Goal: Task Accomplishment & Management: Use online tool/utility

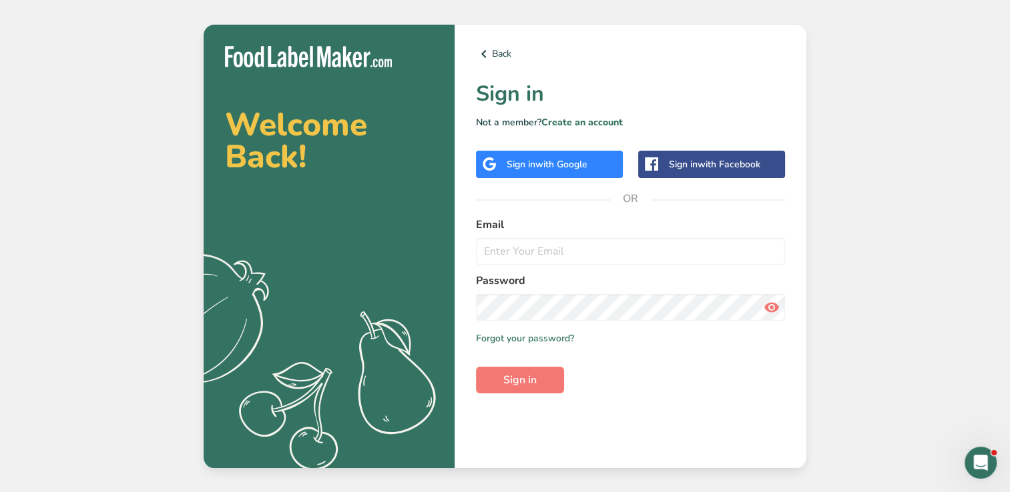
click at [510, 169] on div "Sign in with Google" at bounding box center [546, 164] width 81 height 14
click at [542, 151] on div "Sign in with Google" at bounding box center [549, 164] width 147 height 27
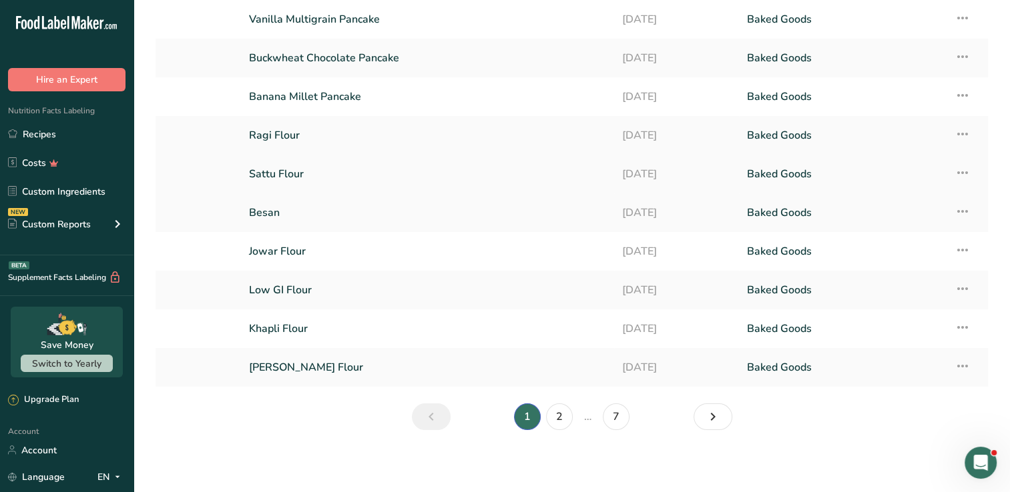
scroll to position [91, 0]
click at [268, 309] on td "Khapli Flour" at bounding box center [427, 328] width 373 height 39
click at [276, 330] on link "Khapli Flour" at bounding box center [427, 328] width 357 height 28
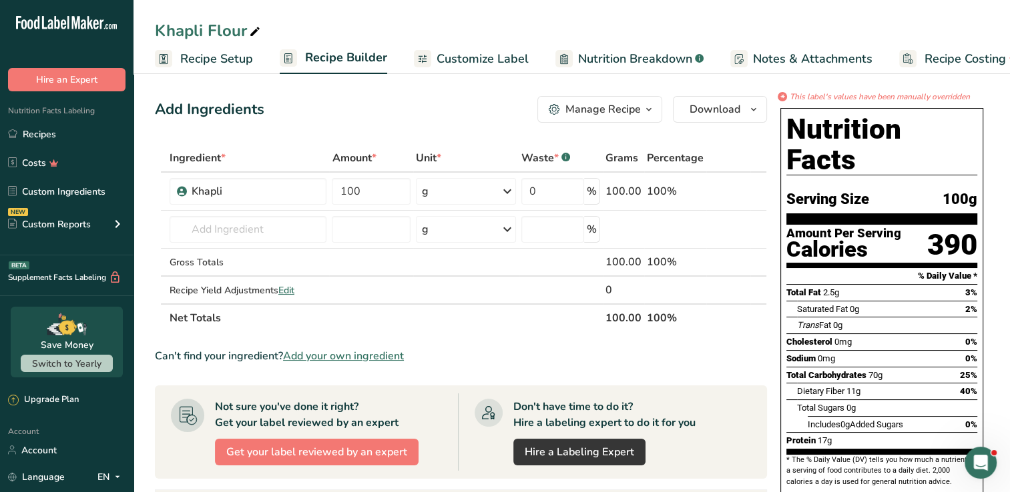
click at [485, 50] on span "Customize Label" at bounding box center [482, 59] width 92 height 18
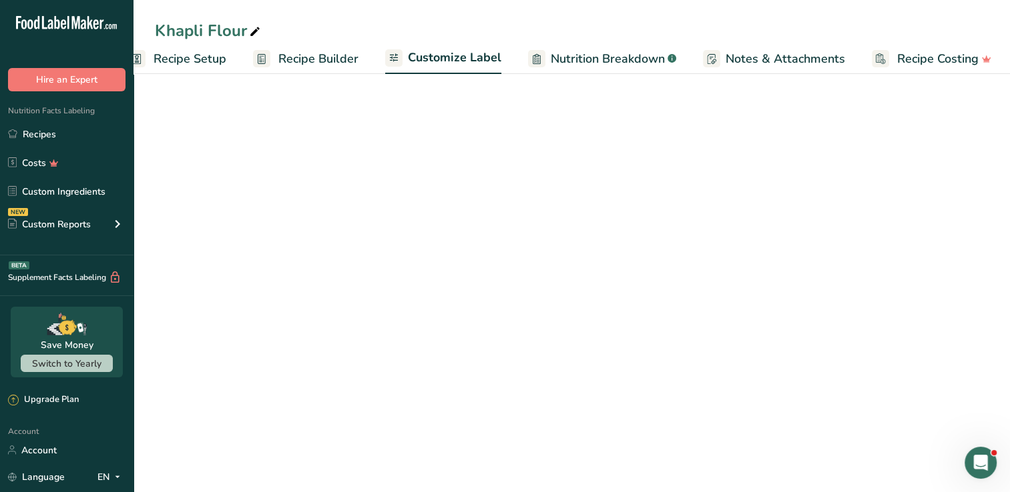
scroll to position [0, 29]
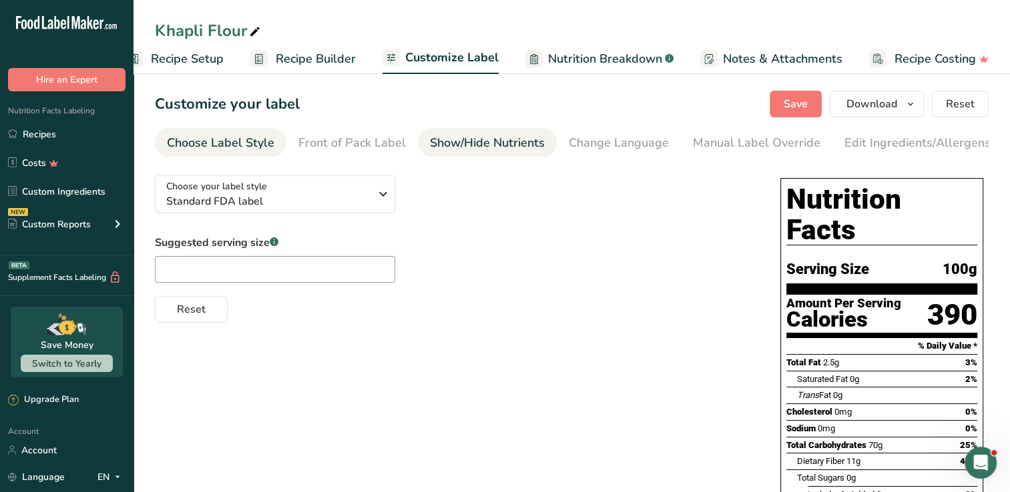
click at [504, 131] on link "Show/Hide Nutrients" at bounding box center [487, 143] width 115 height 30
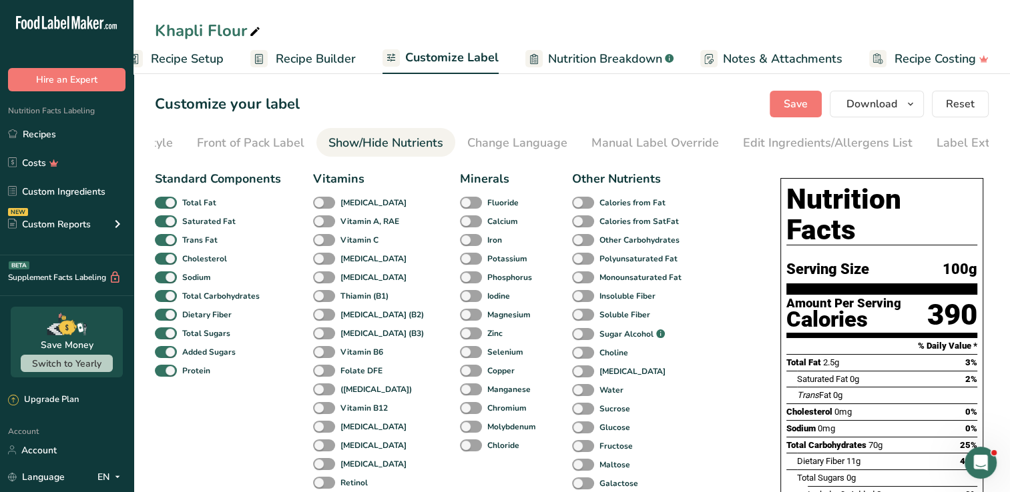
scroll to position [0, 136]
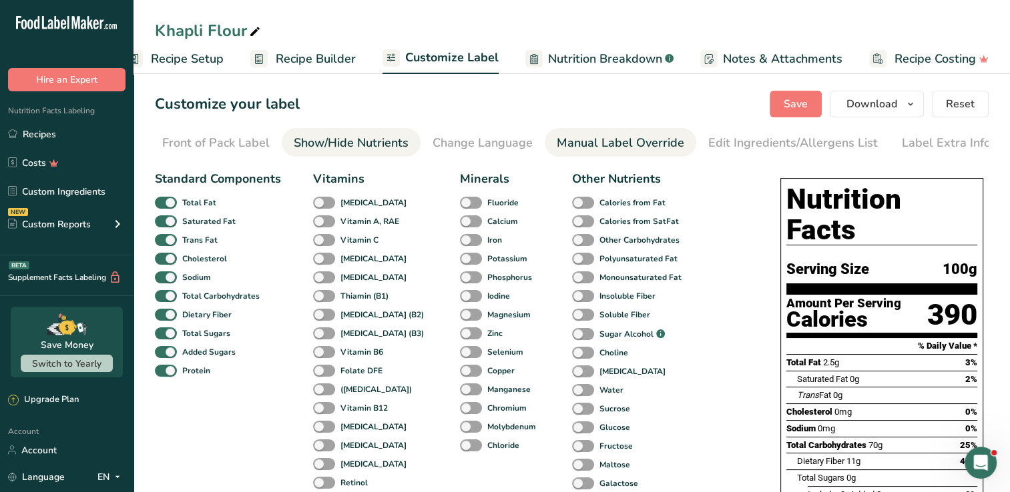
click at [569, 141] on div "Manual Label Override" at bounding box center [620, 143] width 127 height 18
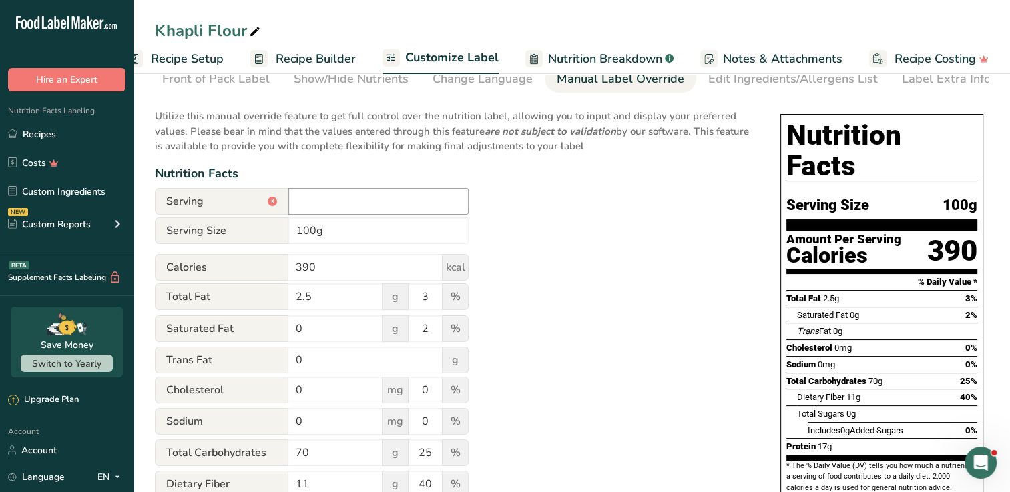
scroll to position [67, 0]
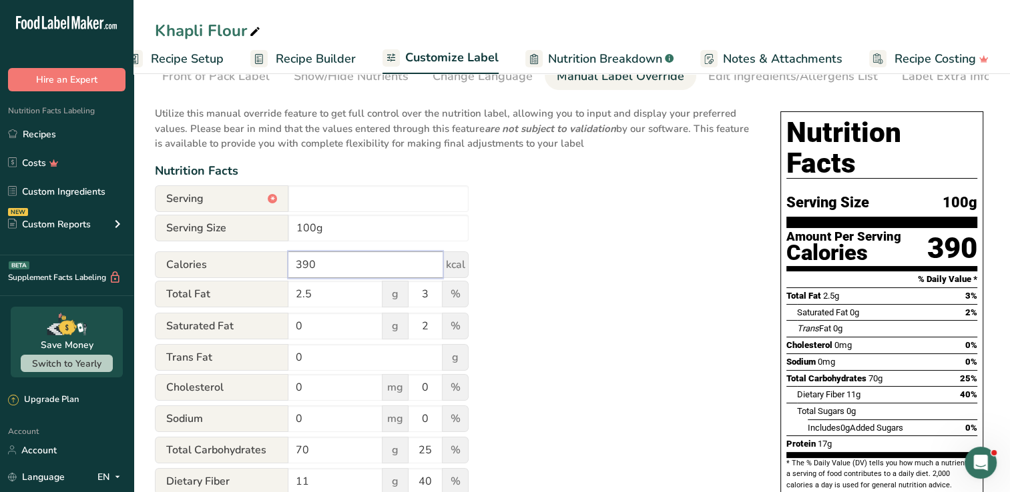
click at [366, 257] on input "390" at bounding box center [365, 265] width 154 height 27
type input "393"
click at [555, 252] on div "Utilize this manual override feature to get full control over the nutrition lab…" at bounding box center [454, 358] width 599 height 521
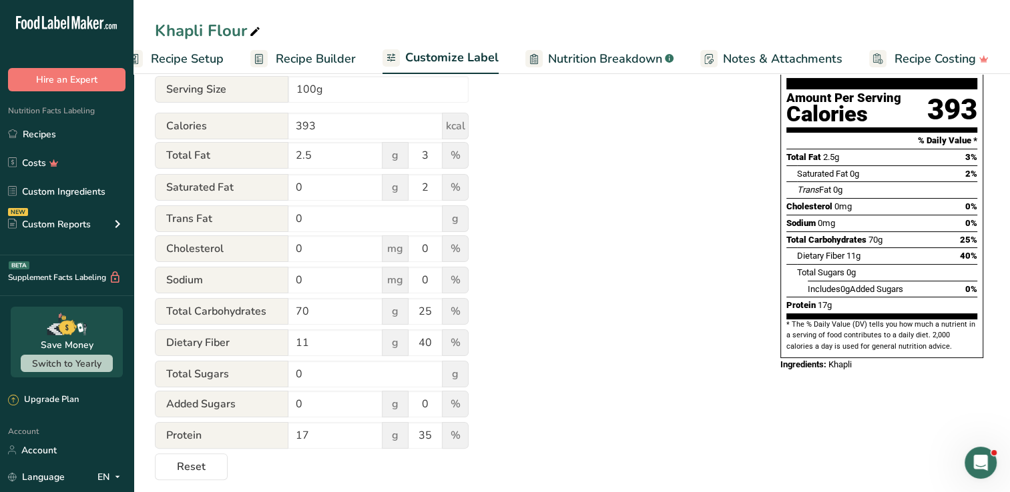
scroll to position [218, 0]
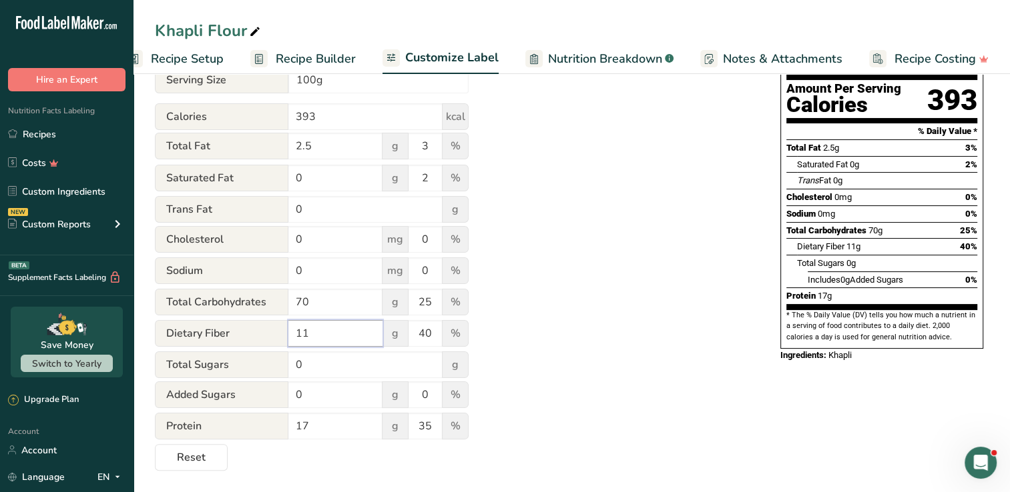
click at [322, 334] on input "11" at bounding box center [335, 333] width 94 height 27
type input "11.25"
click at [318, 432] on input "17" at bounding box center [335, 426] width 94 height 27
type input "17.37"
click at [559, 350] on div "Utilize this manual override feature to get full control over the nutrition lab…" at bounding box center [454, 210] width 599 height 521
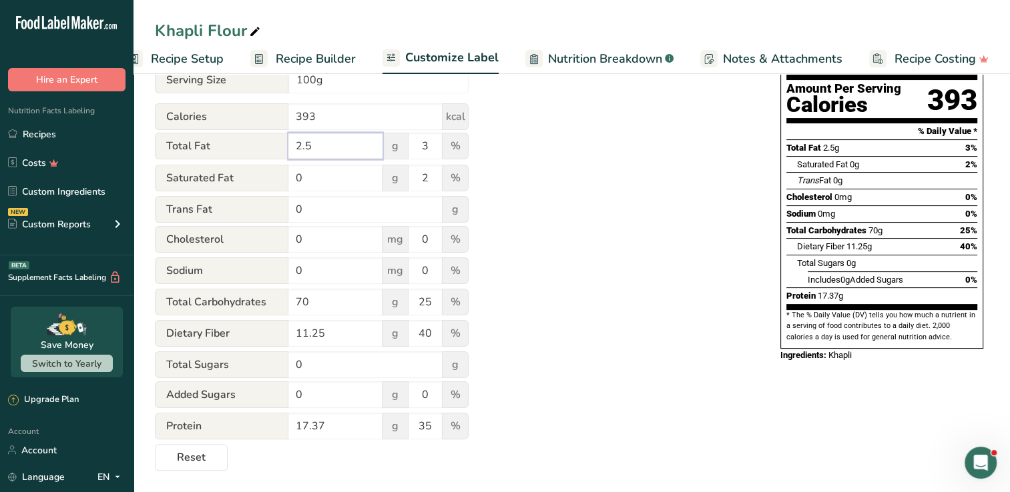
click at [328, 141] on input "2.5" at bounding box center [335, 146] width 94 height 27
type input "2.41"
click at [349, 452] on form "Serving * ‎ Serving Size 100g Calories 393 kcal Total Fat 2.41 g 3 % Saturated …" at bounding box center [312, 254] width 314 height 434
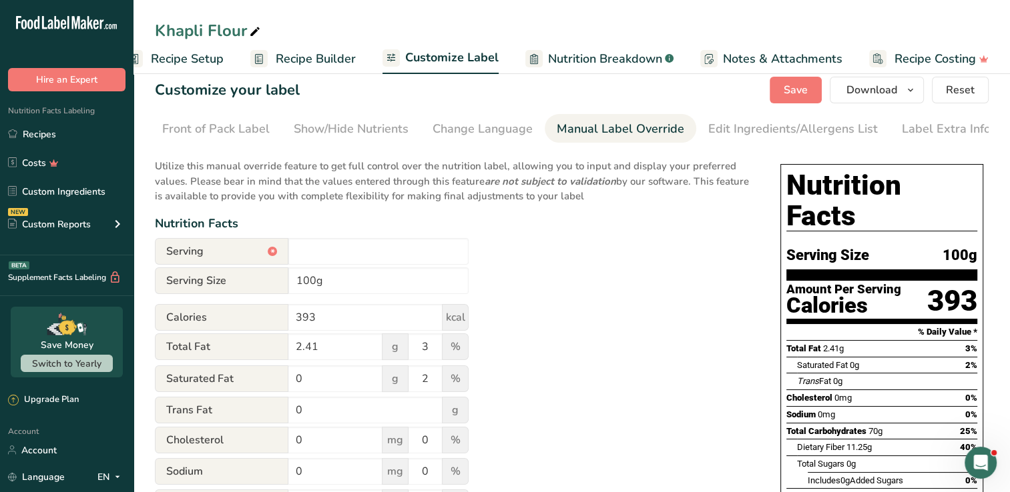
scroll to position [0, 0]
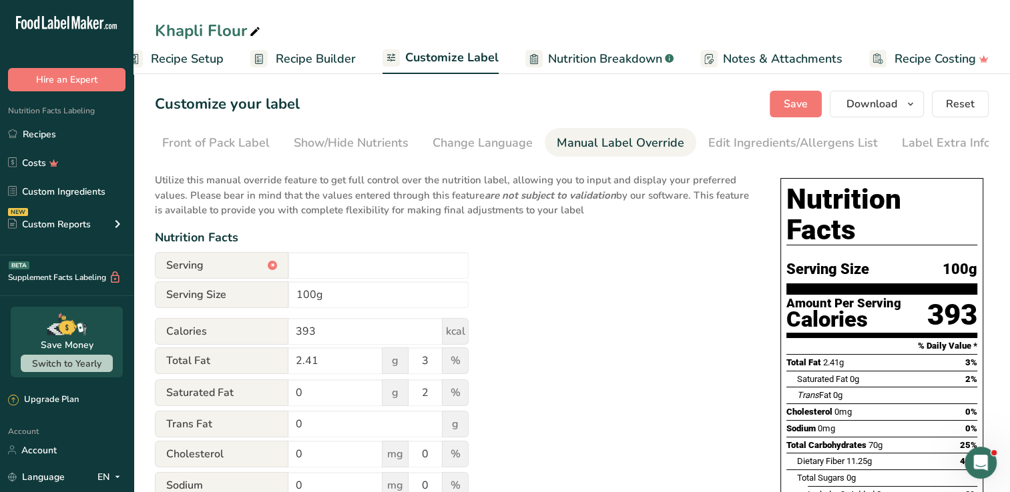
click at [793, 89] on section "Customize your label Save Download Choose what to show on your downloaded label…" at bounding box center [571, 388] width 876 height 638
click at [790, 96] on span "Save" at bounding box center [795, 104] width 24 height 16
